Goal: Information Seeking & Learning: Learn about a topic

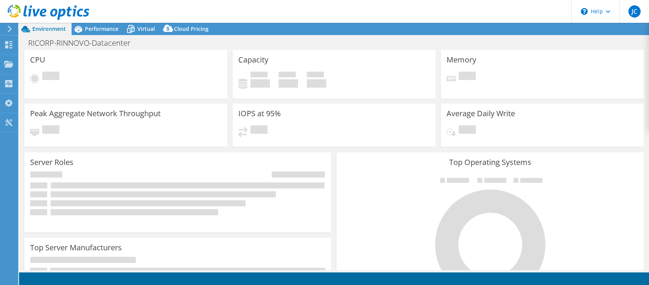
click at [107, 30] on span "Performance" at bounding box center [102, 28] width 34 height 7
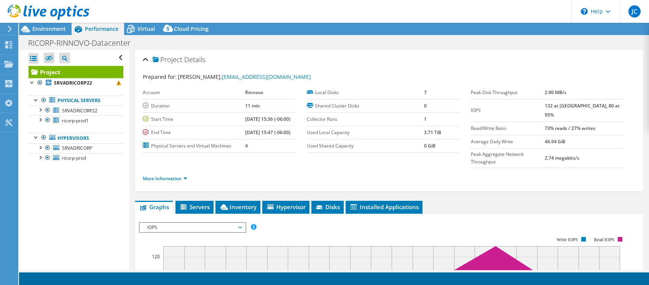
click at [371, 71] on div "Prepared for: [PERSON_NAME], [EMAIL_ADDRESS][DOMAIN_NAME] Account [GEOGRAPHIC_D…" at bounding box center [389, 128] width 493 height 121
click at [52, 29] on span "Environment" at bounding box center [49, 28] width 34 height 7
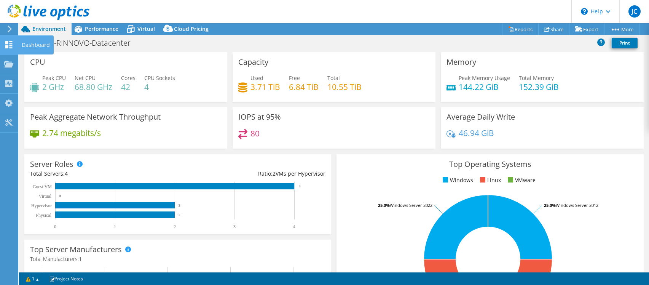
click at [13, 41] on icon at bounding box center [8, 44] width 9 height 7
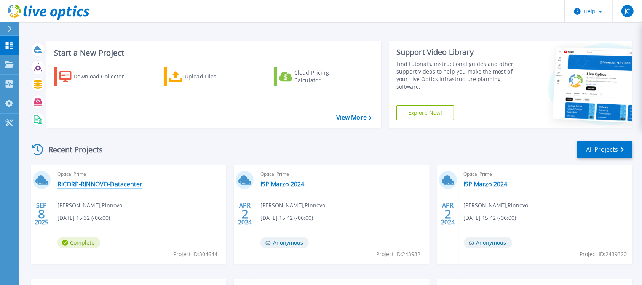
click at [71, 183] on link "RICORP-RINNOVO-Datacenter" at bounding box center [100, 184] width 85 height 8
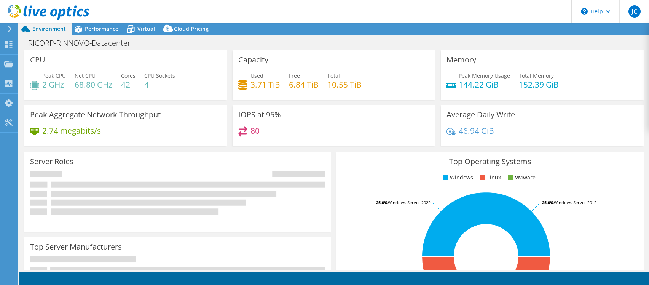
select select "USD"
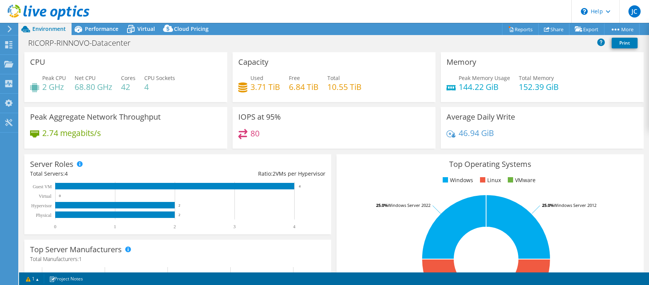
click at [98, 22] on header "JC End User [PERSON_NAME] [EMAIL_ADDRESS][DOMAIN_NAME] [GEOGRAPHIC_DATA] My Pro…" at bounding box center [324, 11] width 649 height 23
click at [117, 23] on div "Performance" at bounding box center [98, 29] width 53 height 12
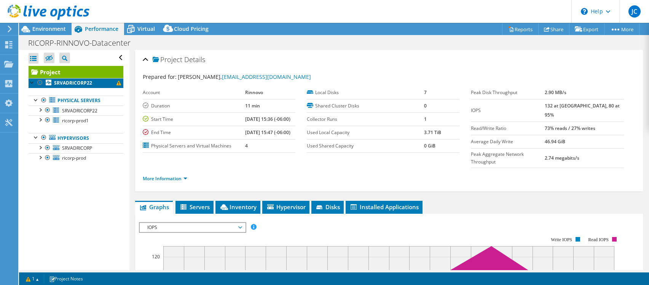
click at [102, 83] on link "SRVADRICORP22" at bounding box center [76, 83] width 95 height 10
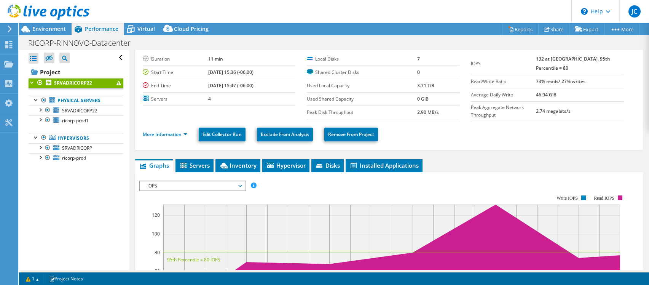
scroll to position [5, 0]
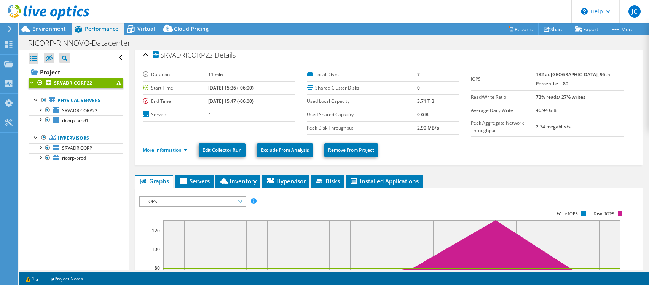
click at [117, 83] on span at bounding box center [119, 83] width 5 height 5
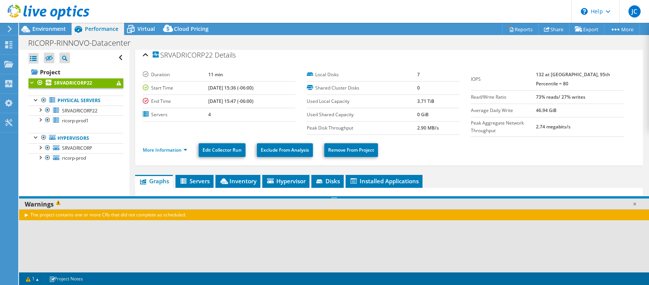
click at [98, 214] on div "The project contains one or more CRs that did not complete as scheduled." at bounding box center [334, 214] width 630 height 11
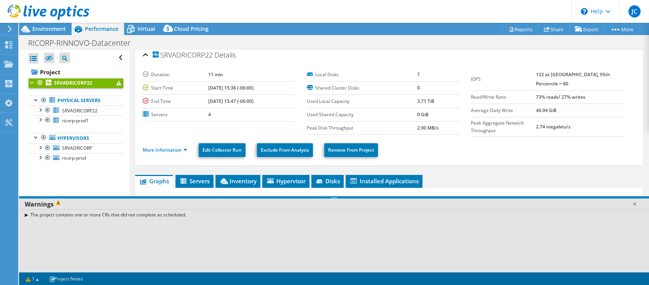
click at [125, 214] on div "The project contains one or more CRs that did not complete as scheduled." at bounding box center [334, 214] width 630 height 11
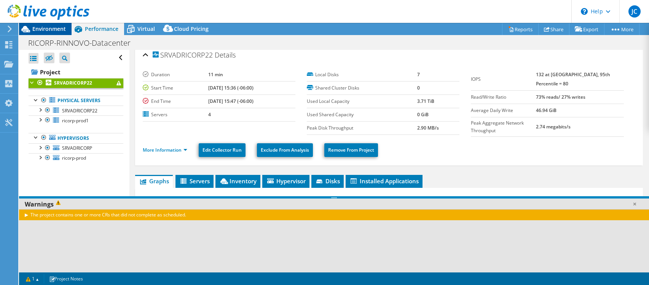
click at [53, 26] on span "Environment" at bounding box center [49, 28] width 34 height 7
